Goal: Find specific page/section: Find specific page/section

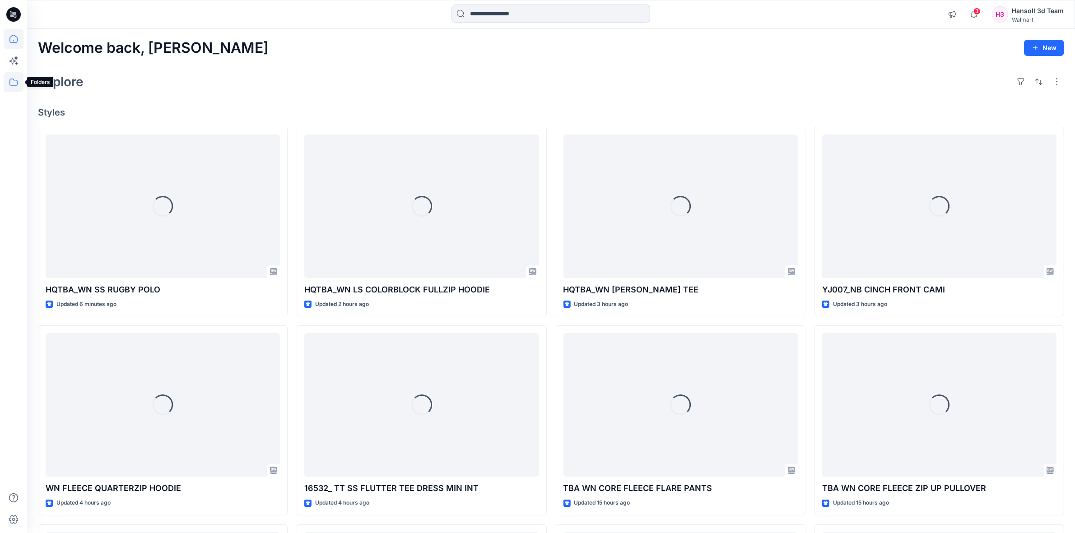
click at [12, 84] on icon at bounding box center [14, 82] width 20 height 20
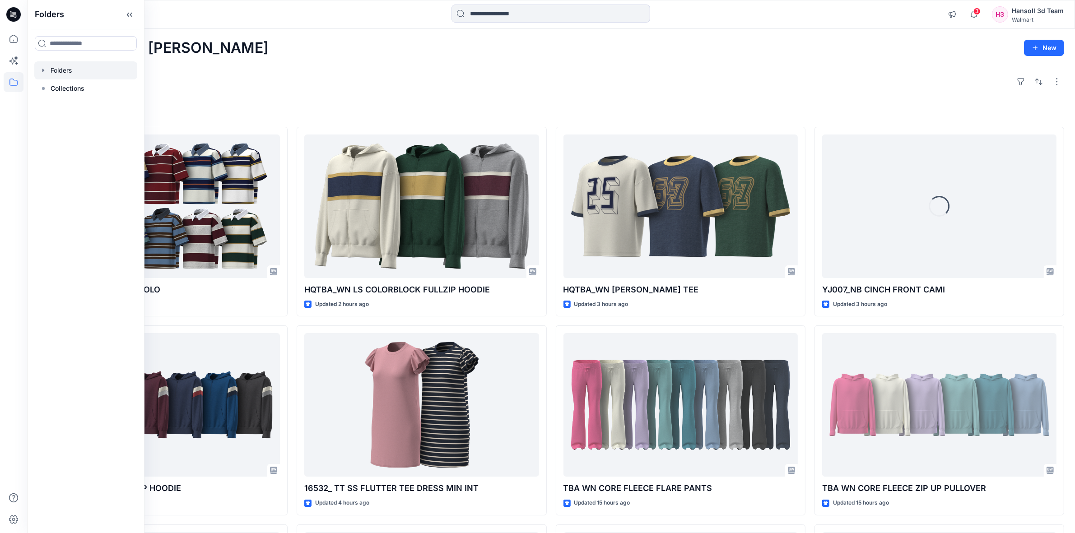
click at [75, 72] on div at bounding box center [85, 70] width 103 height 18
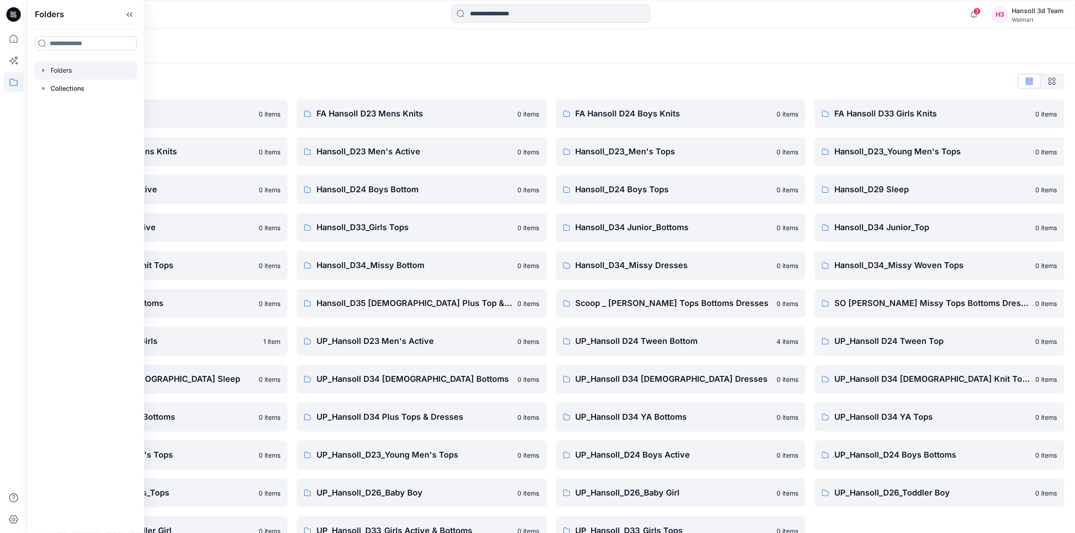
click at [285, 23] on div at bounding box center [158, 15] width 262 height 20
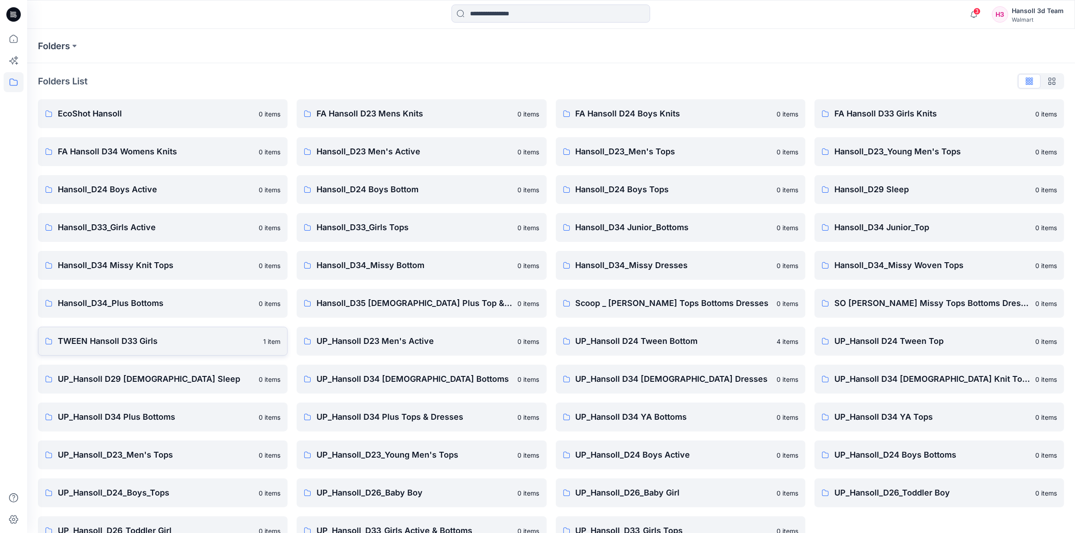
click at [98, 350] on link "TWEEN Hansoll D33 Girls 1 item" at bounding box center [163, 341] width 250 height 29
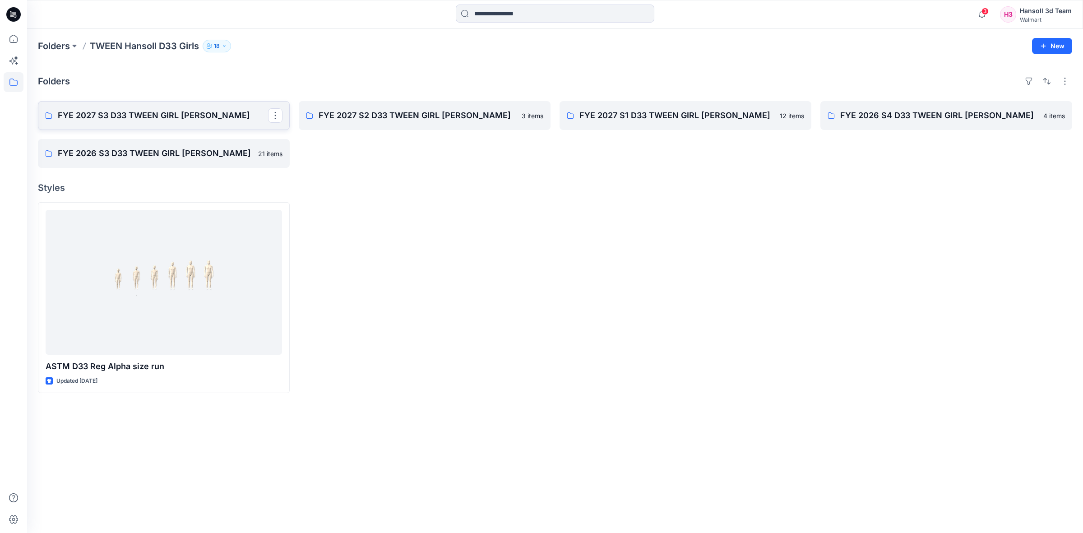
click at [128, 114] on p "FYE 2027 S3 D33 TWEEN GIRL [PERSON_NAME]" at bounding box center [163, 115] width 210 height 13
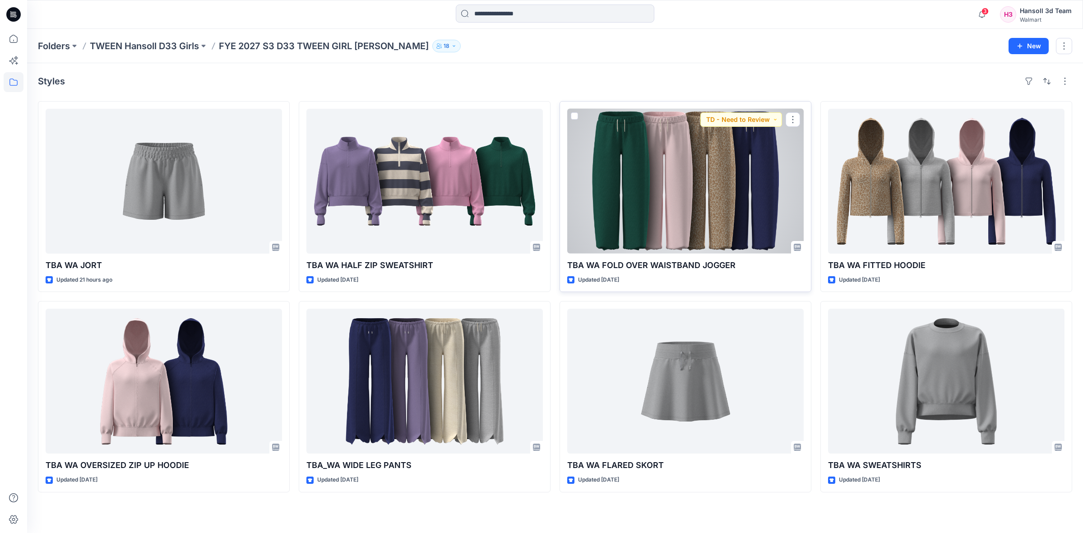
click at [644, 194] on div at bounding box center [685, 181] width 237 height 145
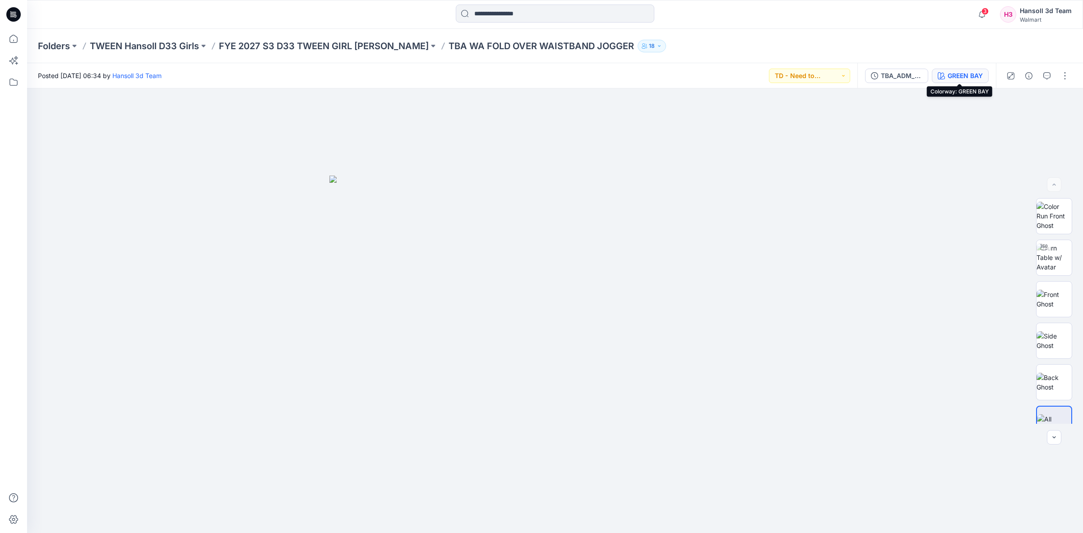
click at [971, 70] on button "GREEN BAY" at bounding box center [960, 76] width 57 height 14
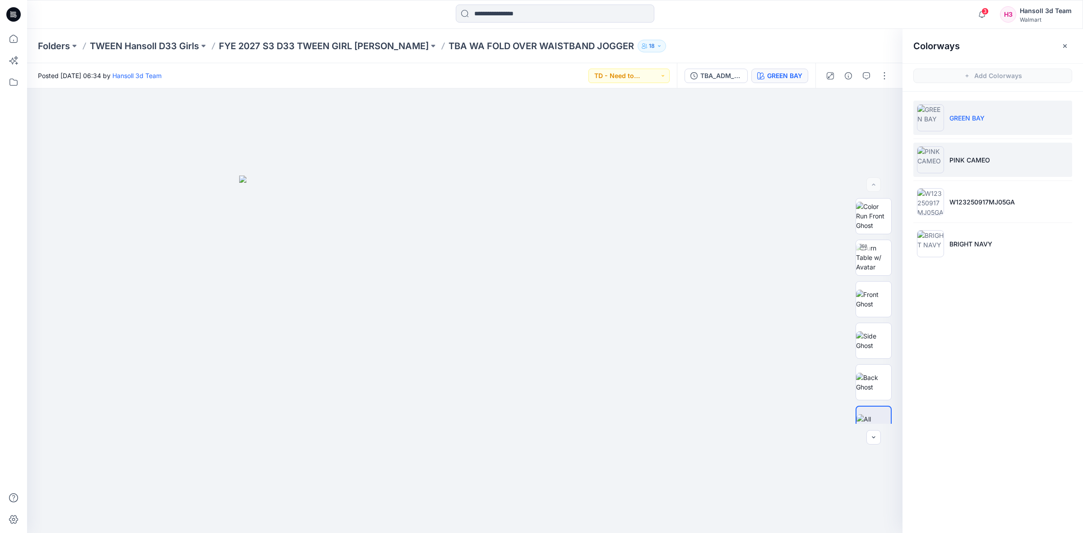
click at [981, 162] on p "PINK CAMEO" at bounding box center [970, 159] width 41 height 9
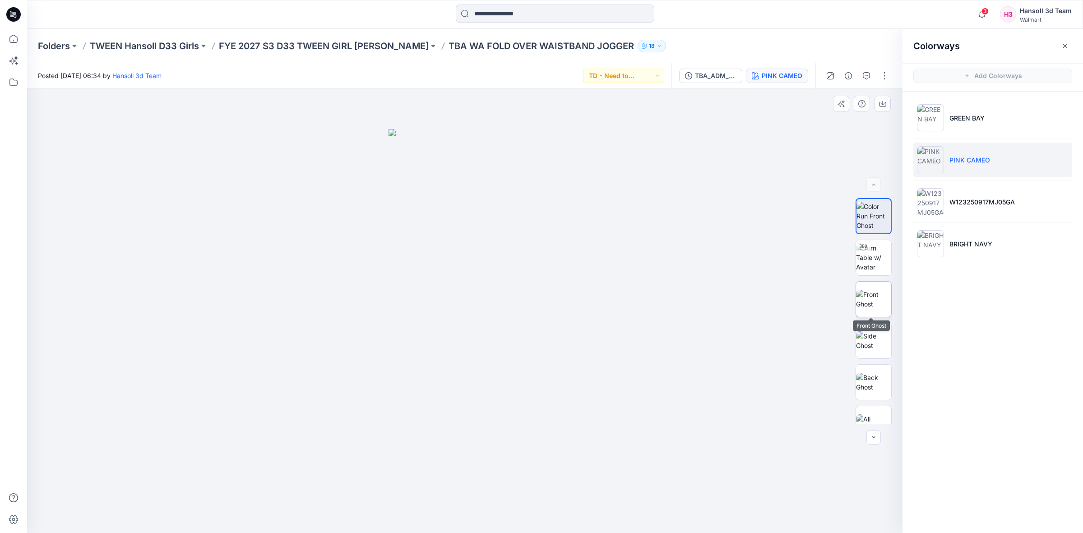
click at [877, 290] on img at bounding box center [873, 299] width 35 height 19
click at [470, 181] on img at bounding box center [465, 332] width 153 height 404
click at [874, 252] on img at bounding box center [873, 257] width 35 height 28
